Goal: Communication & Community: Answer question/provide support

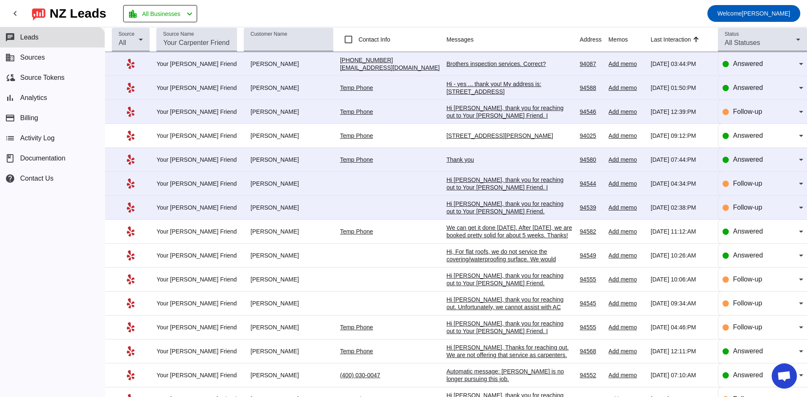
click at [498, 210] on div "Hi [PERSON_NAME], thank you for reaching out to Your [PERSON_NAME] Friend. Unfo…" at bounding box center [509, 222] width 126 height 45
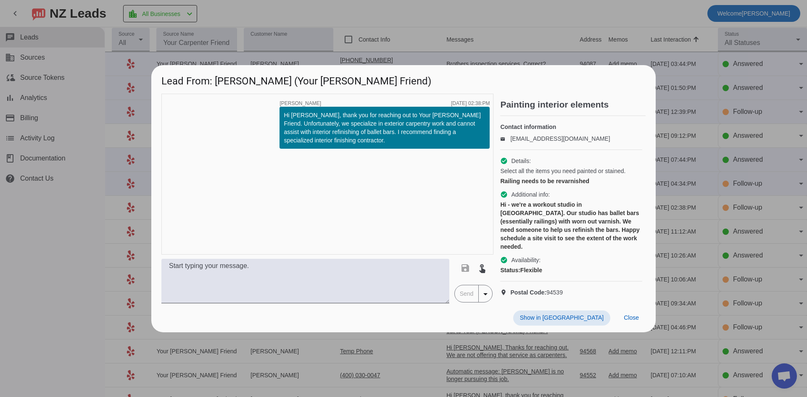
click at [502, 32] on div at bounding box center [403, 198] width 807 height 397
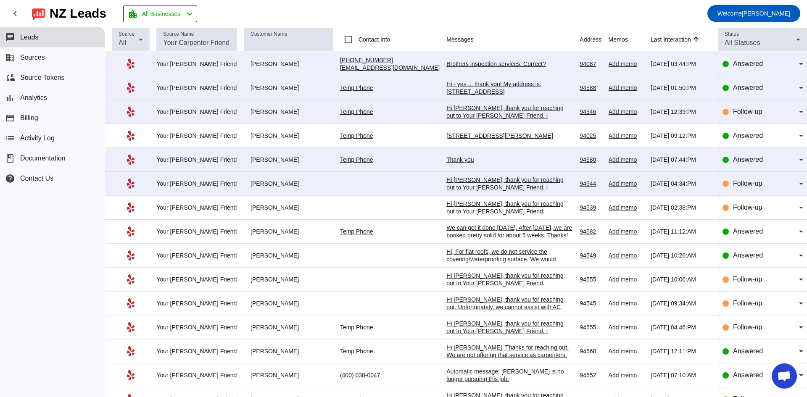
click at [461, 177] on div "Hi [PERSON_NAME], thank you for reaching out to Your [PERSON_NAME] Friend. I ap…" at bounding box center [509, 198] width 126 height 45
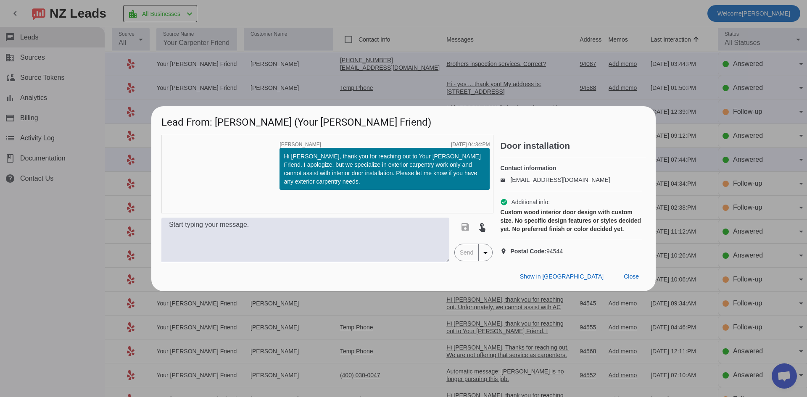
click at [499, 14] on div at bounding box center [403, 198] width 807 height 397
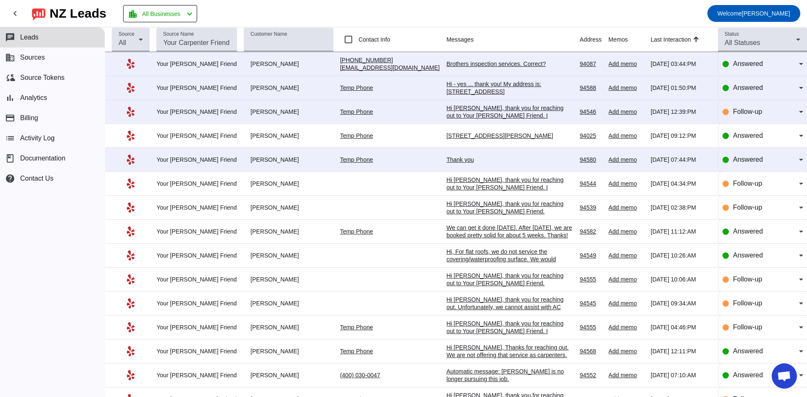
click at [446, 161] on div "Thank you" at bounding box center [509, 160] width 126 height 8
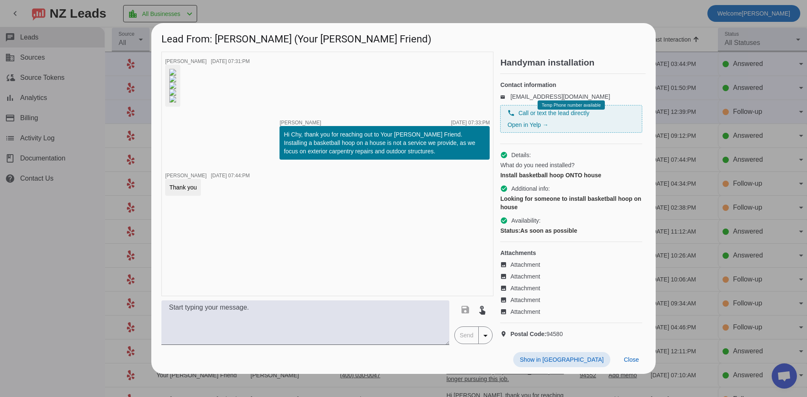
scroll to position [146, 0]
click at [43, 295] on div at bounding box center [403, 198] width 807 height 397
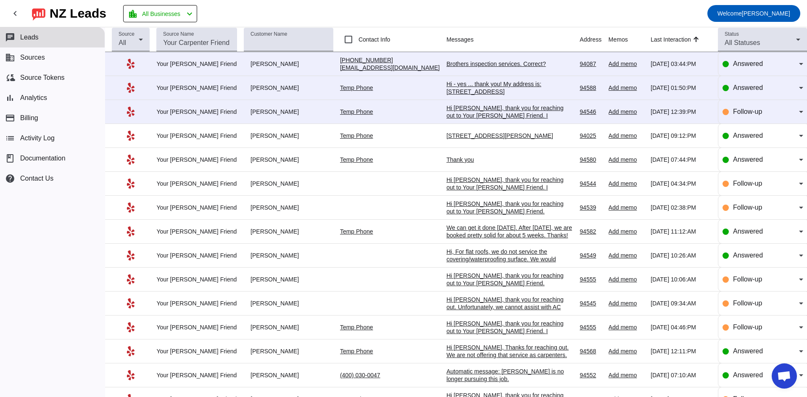
click at [462, 137] on div "[STREET_ADDRESS][PERSON_NAME]" at bounding box center [509, 136] width 126 height 8
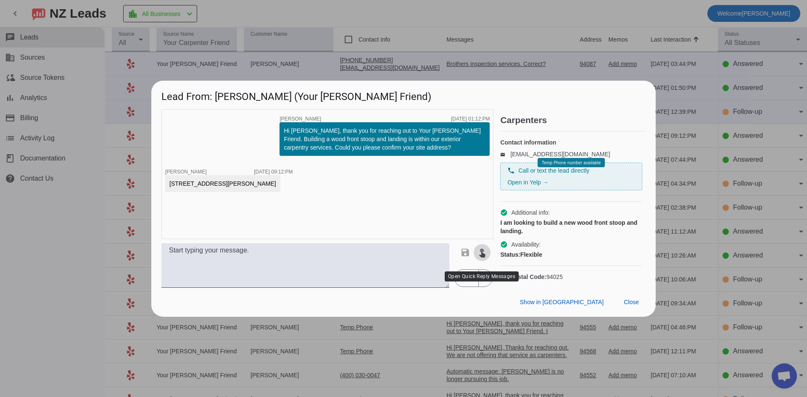
click at [481, 258] on mat-icon "touch_app" at bounding box center [482, 252] width 10 height 10
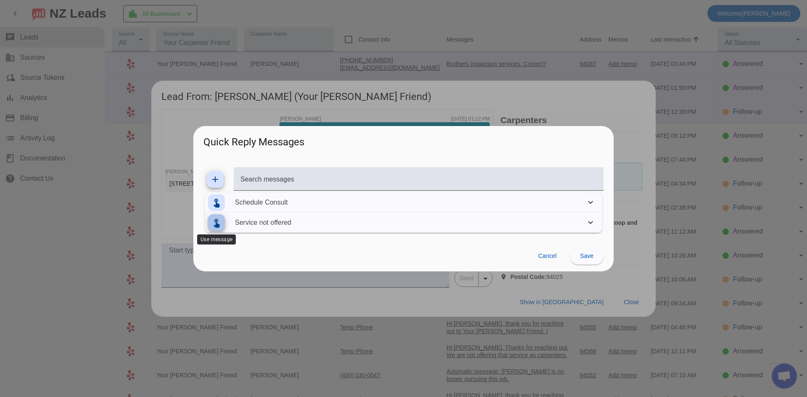
click at [219, 223] on mat-icon "touch_app" at bounding box center [216, 223] width 10 height 10
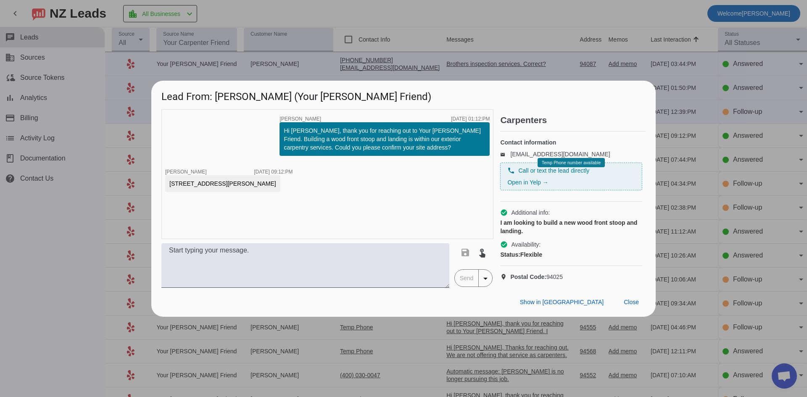
type textarea "Hi, Unfortunately, we are not currently offering this service. Thanks for reach…"
click at [465, 287] on span "Send" at bounding box center [467, 278] width 24 height 17
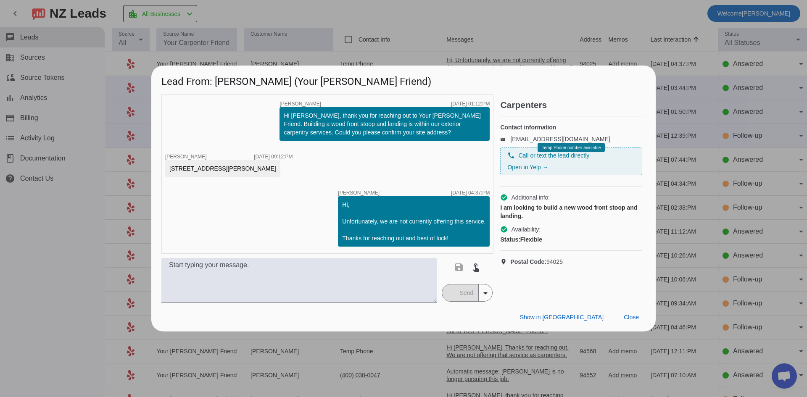
click at [98, 236] on div at bounding box center [403, 198] width 807 height 397
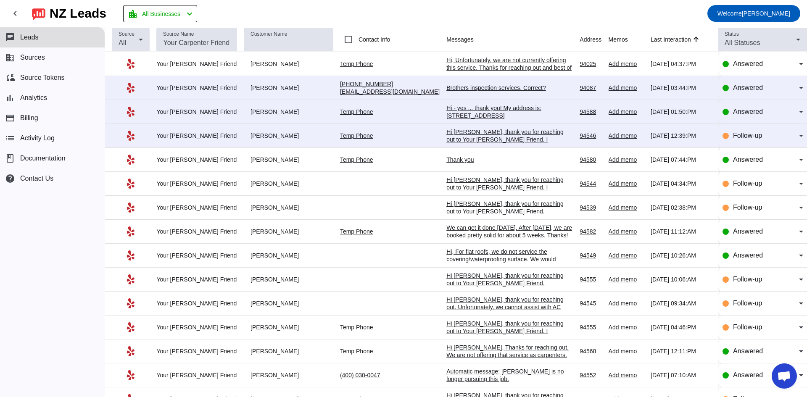
click at [504, 134] on div "Hi [PERSON_NAME], thank you for reaching out to Your [PERSON_NAME] Friend. I ap…" at bounding box center [509, 150] width 126 height 45
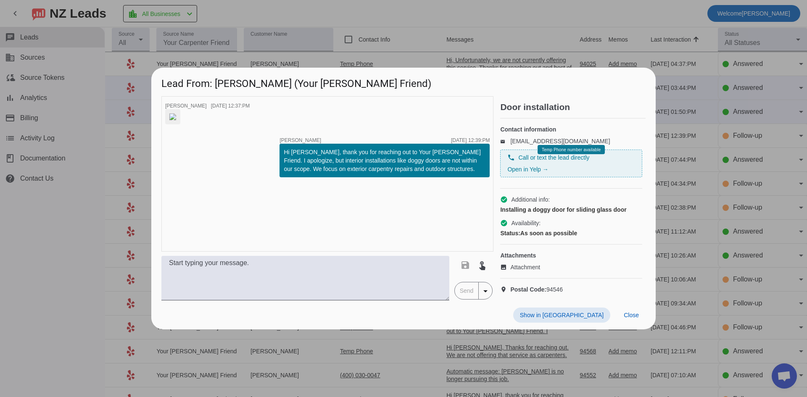
drag, startPoint x: 95, startPoint y: 225, endPoint x: 168, endPoint y: 160, distance: 98.2
click at [96, 224] on div at bounding box center [403, 198] width 807 height 397
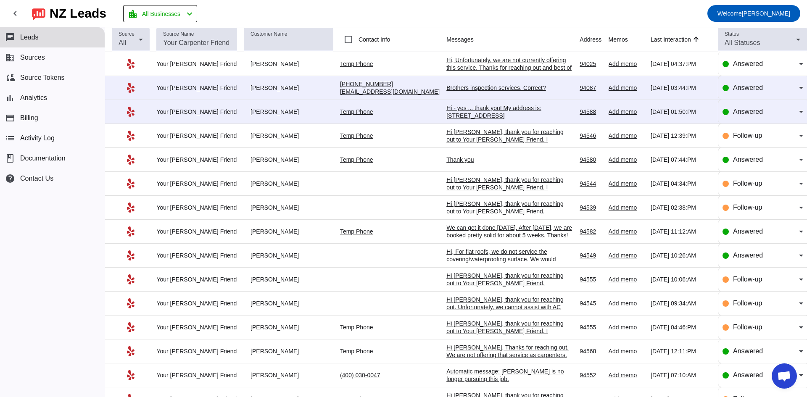
click at [491, 113] on div "Hi - yes ... thank you! My address is: [STREET_ADDRESS]" at bounding box center [509, 111] width 126 height 15
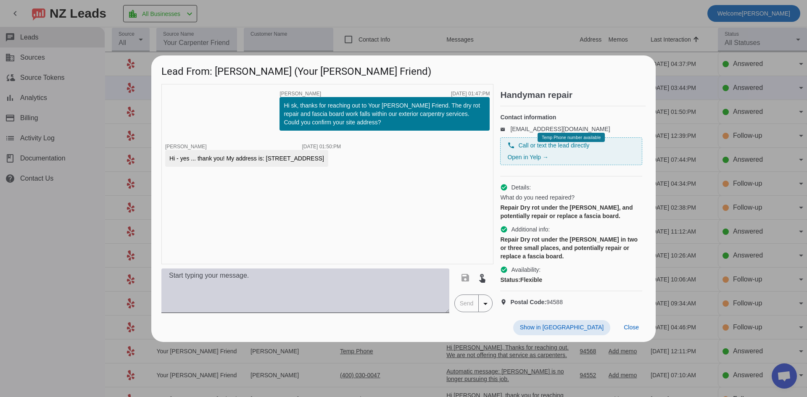
click at [272, 290] on textarea at bounding box center [305, 291] width 288 height 45
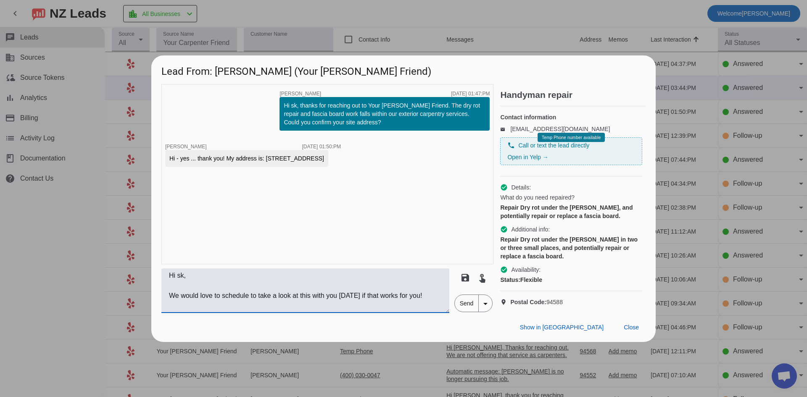
scroll to position [6, 0]
type textarea "Hi sk, We would love to schedule to take a look at this with you [DATE] if that…"
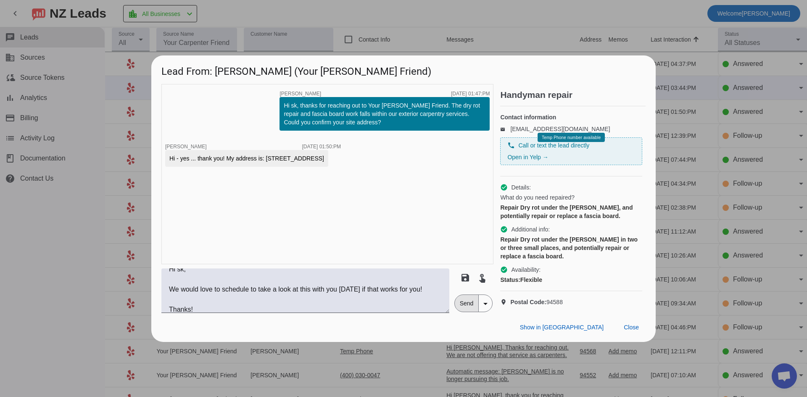
click at [471, 312] on span "Send" at bounding box center [467, 303] width 24 height 17
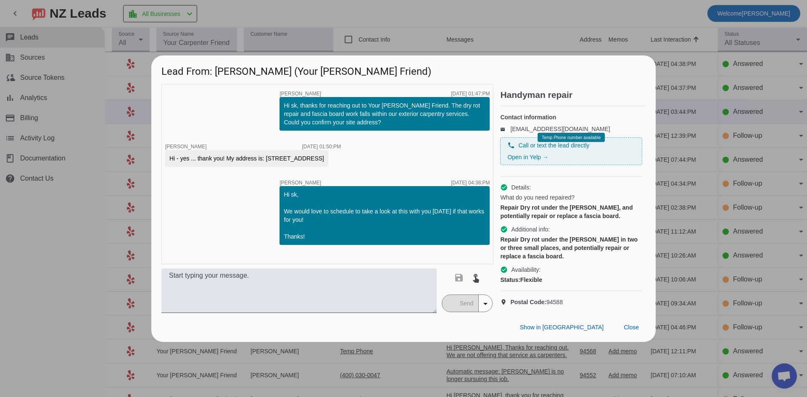
drag, startPoint x: 266, startPoint y: 150, endPoint x: 187, endPoint y: 164, distance: 79.9
click at [187, 164] on div "Hi - yes ... thank you! My address is: [STREET_ADDRESS]" at bounding box center [246, 158] width 163 height 17
copy div "[STREET_ADDRESS]"
click at [504, 13] on div at bounding box center [403, 198] width 807 height 397
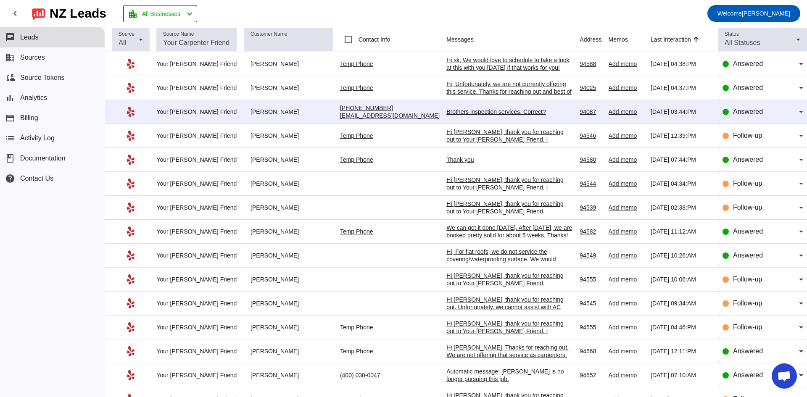
drag, startPoint x: 463, startPoint y: 112, endPoint x: 470, endPoint y: 108, distance: 8.1
click at [465, 112] on div "Brothers inspection services. Correct?" at bounding box center [509, 112] width 126 height 8
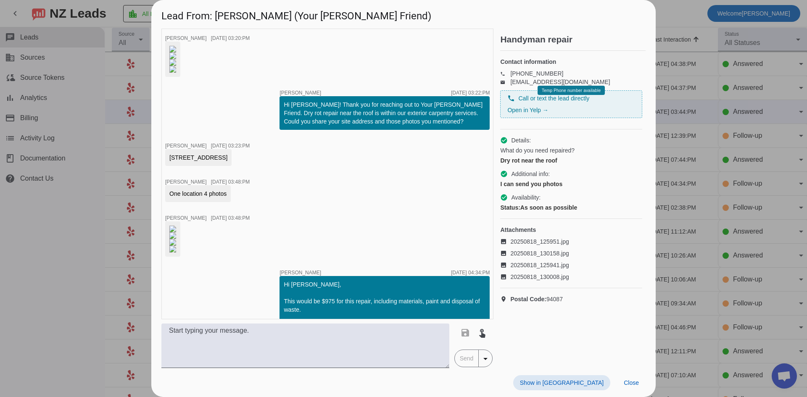
scroll to position [1694, 0]
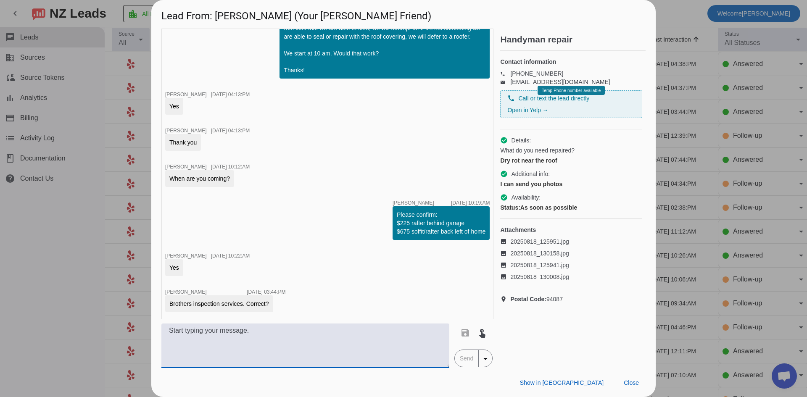
click at [234, 337] on textarea at bounding box center [305, 346] width 288 height 45
type textarea "Yes, that's correct"
click at [461, 361] on span "Send" at bounding box center [467, 358] width 24 height 17
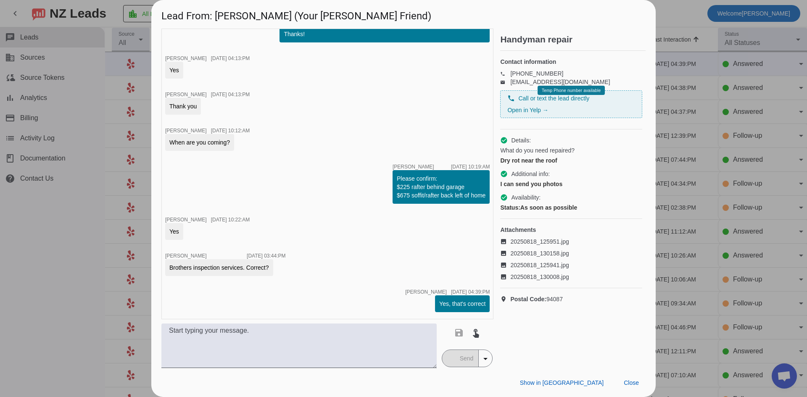
scroll to position [1730, 0]
click at [113, 242] on div at bounding box center [403, 198] width 807 height 397
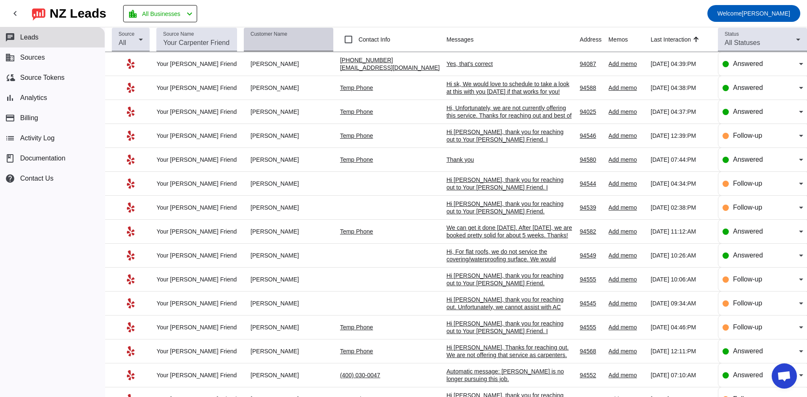
click at [299, 41] on input "Customer Name" at bounding box center [288, 43] width 76 height 10
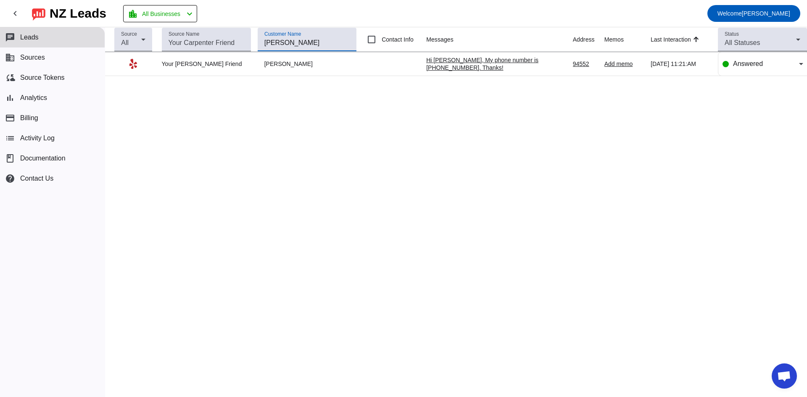
type input "[PERSON_NAME]"
click at [445, 62] on div "Hi [PERSON_NAME], My phone number is [PHONE_NUMBER]. Thanks!" at bounding box center [489, 63] width 126 height 15
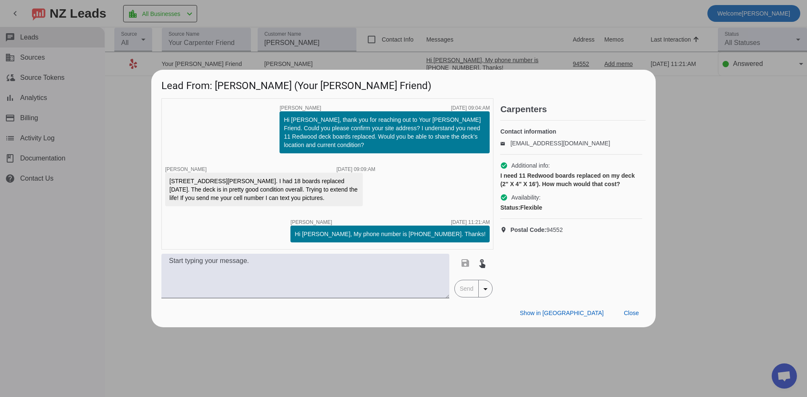
click at [108, 204] on div at bounding box center [403, 198] width 807 height 397
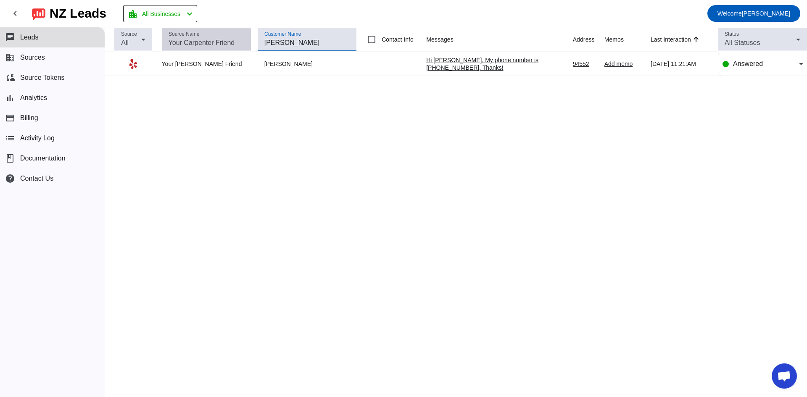
drag, startPoint x: 286, startPoint y: 44, endPoint x: 218, endPoint y: 42, distance: 68.1
click at [227, 44] on tr "Source All Source Name Customer Name [PERSON_NAME] Contact Info Messages Addres…" at bounding box center [456, 39] width 702 height 25
